Goal: Information Seeking & Learning: Learn about a topic

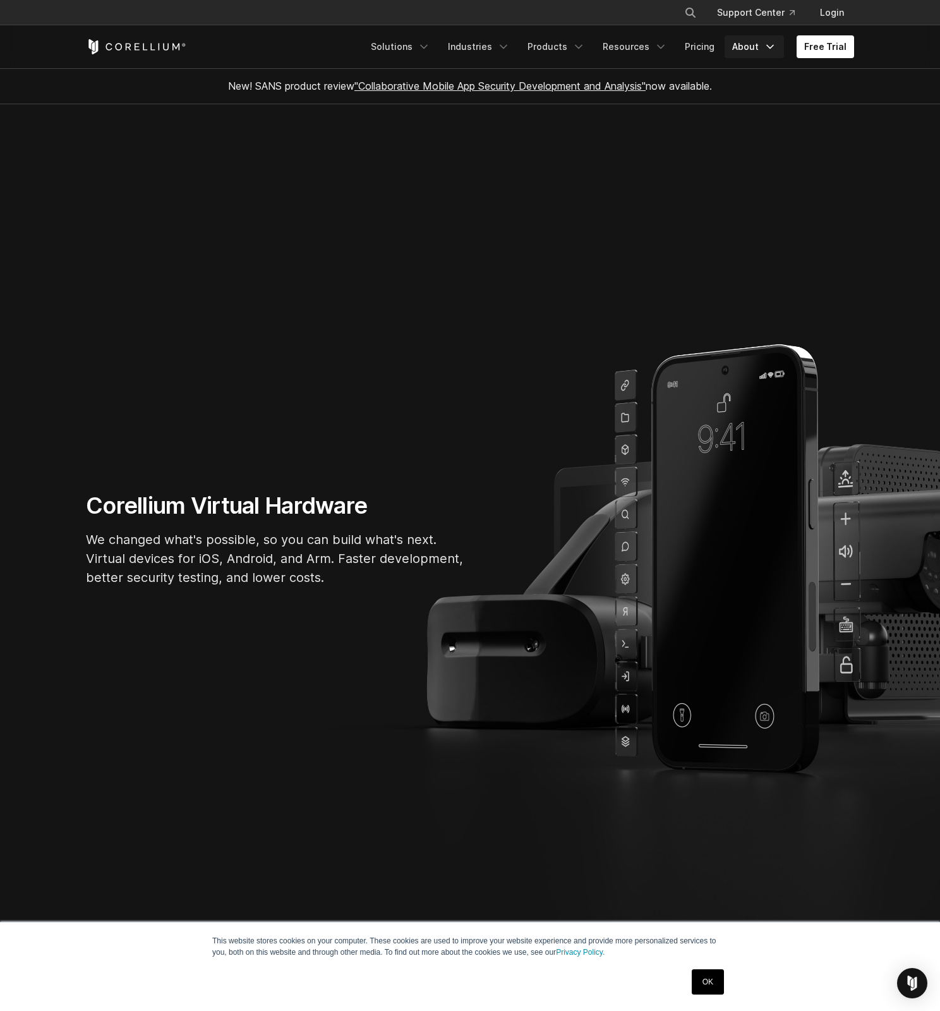
click at [751, 46] on link "About" at bounding box center [754, 46] width 59 height 23
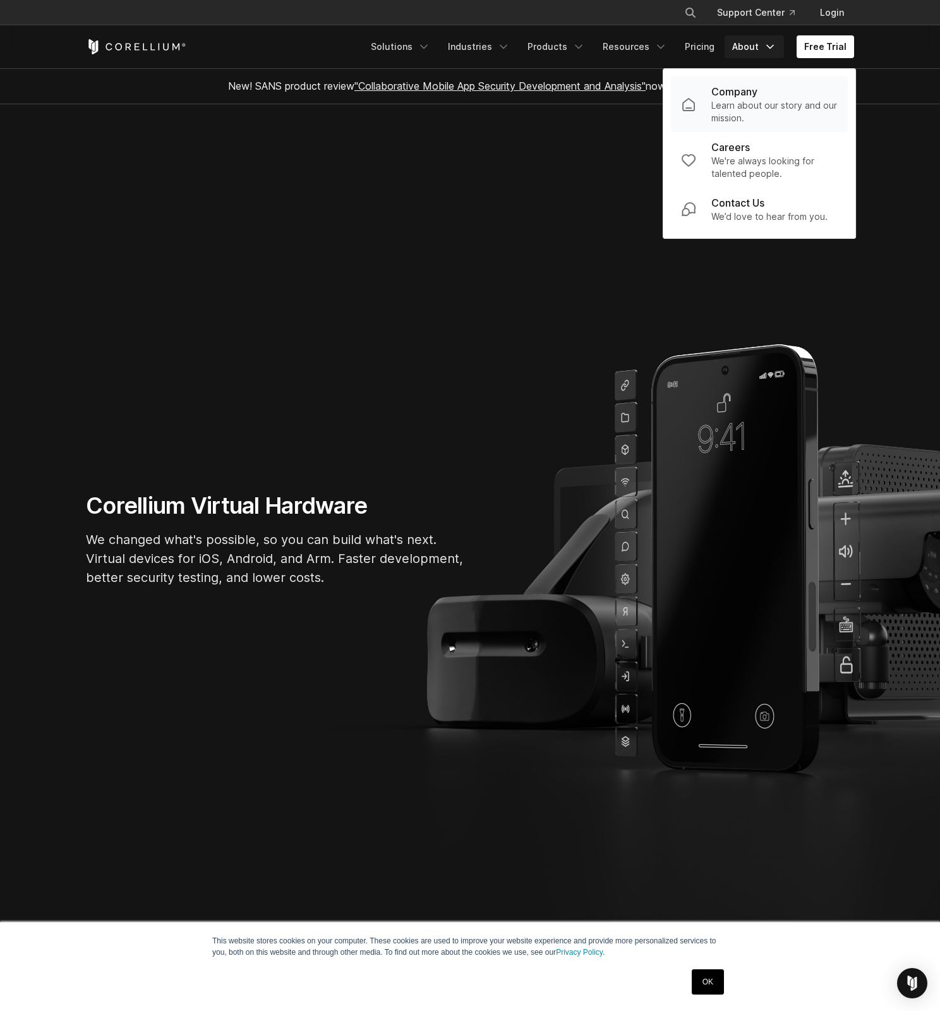
click at [732, 93] on p "Company" at bounding box center [735, 91] width 46 height 15
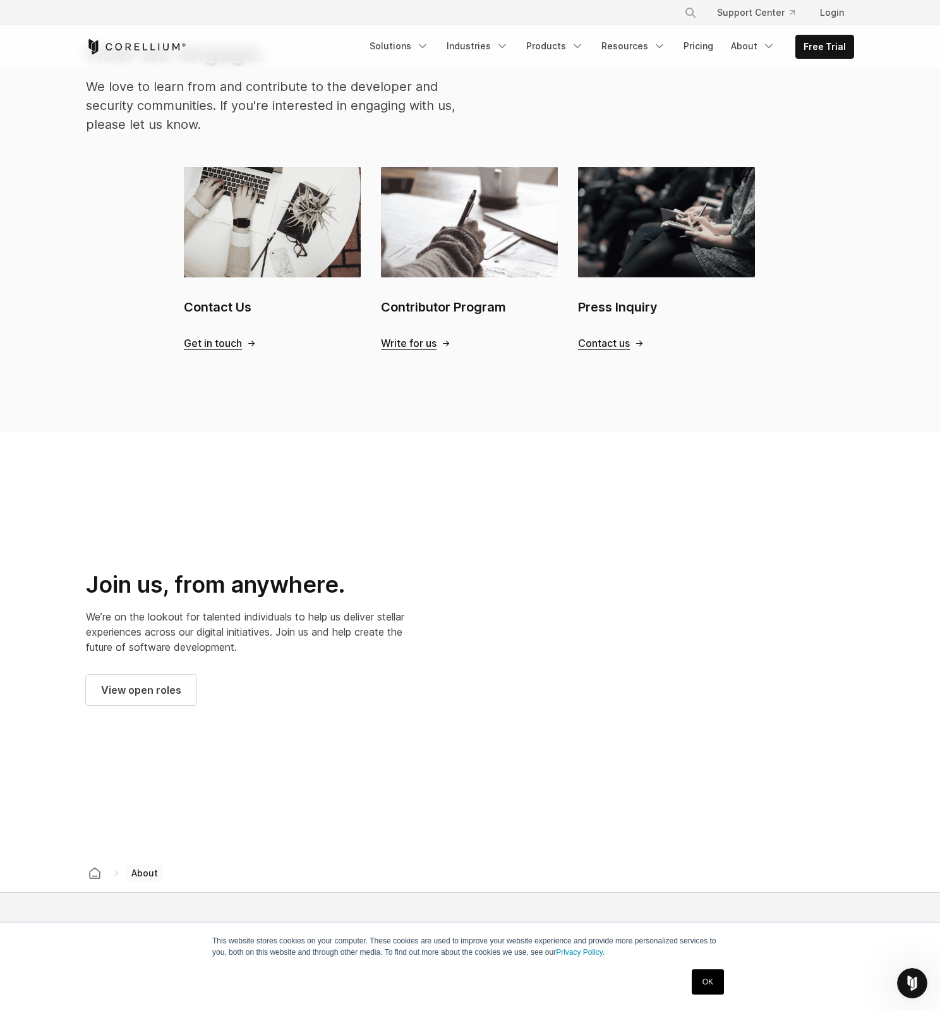
scroll to position [1704, 0]
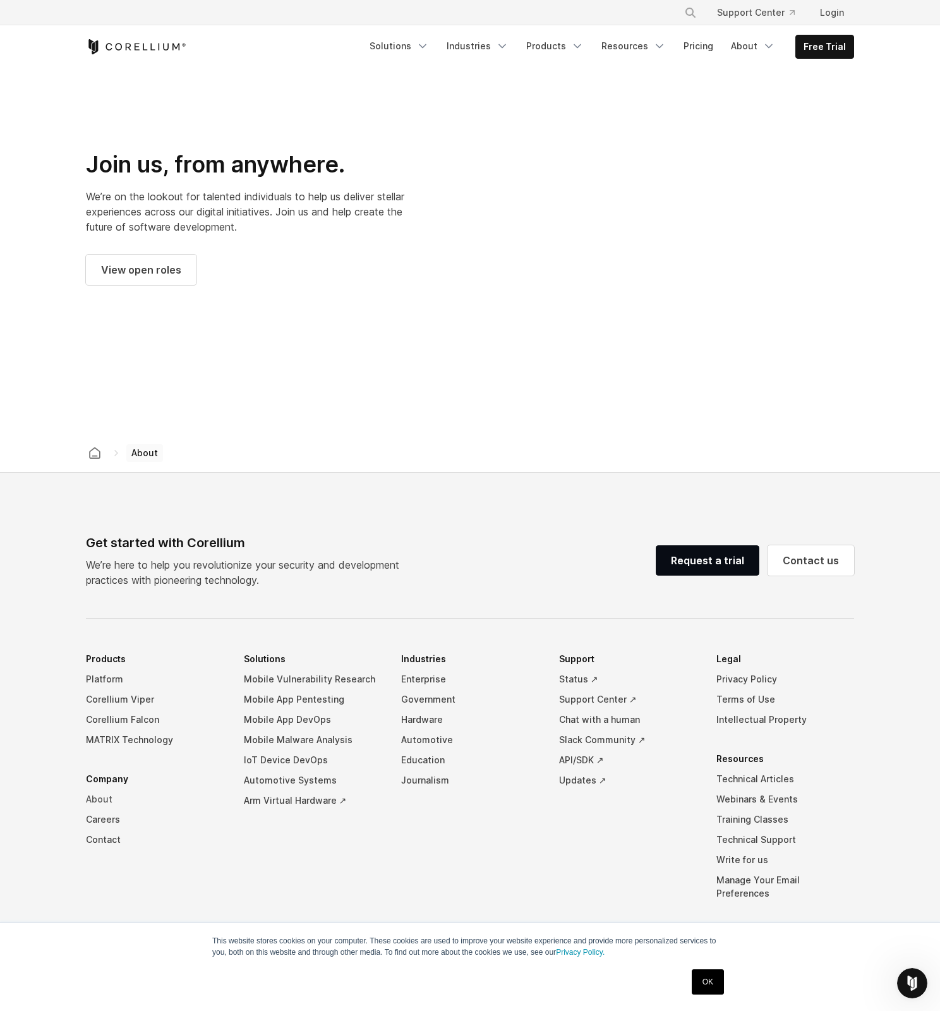
click at [93, 789] on link "About" at bounding box center [155, 799] width 138 height 20
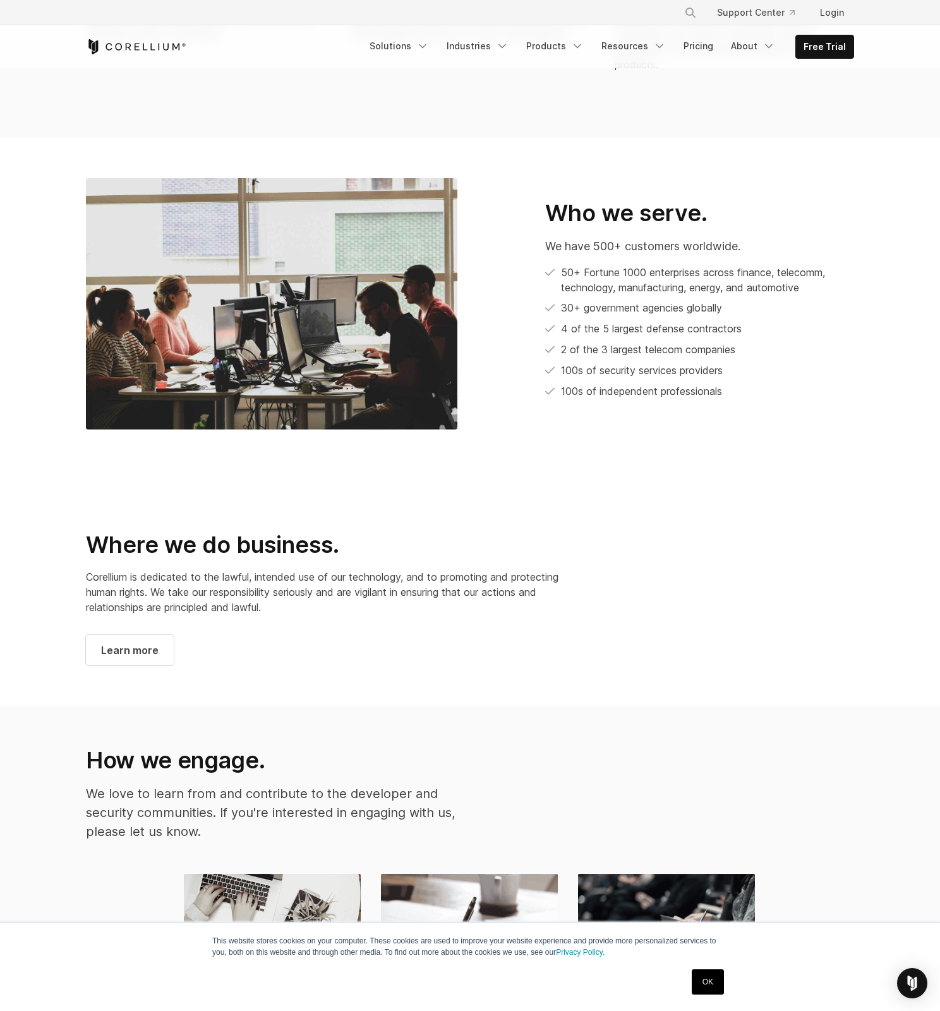
scroll to position [910, 0]
